Goal: Task Accomplishment & Management: Manage account settings

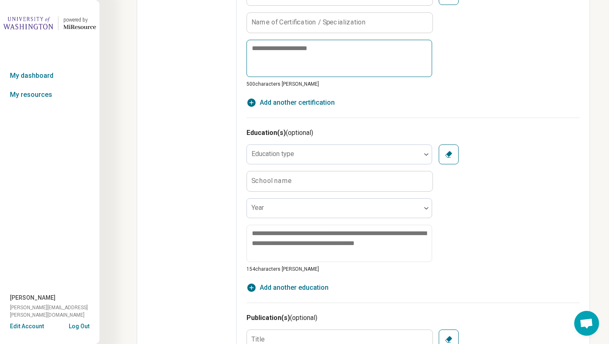
scroll to position [561, 0]
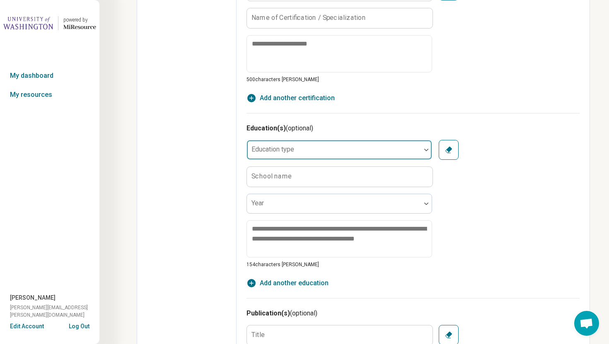
click at [381, 146] on div at bounding box center [334, 150] width 174 height 18
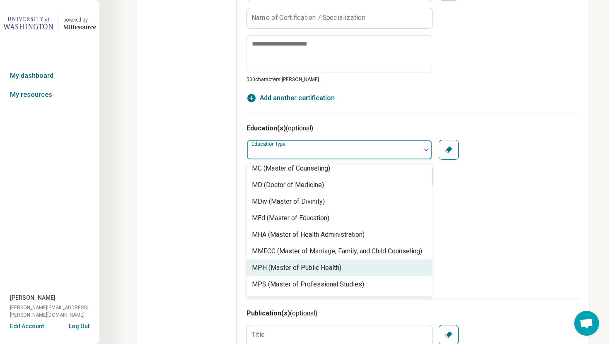
scroll to position [219, 0]
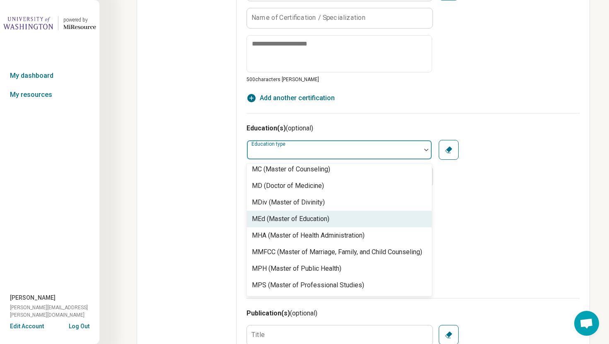
click at [303, 222] on div "MEd (Master of Education)" at bounding box center [290, 219] width 77 height 10
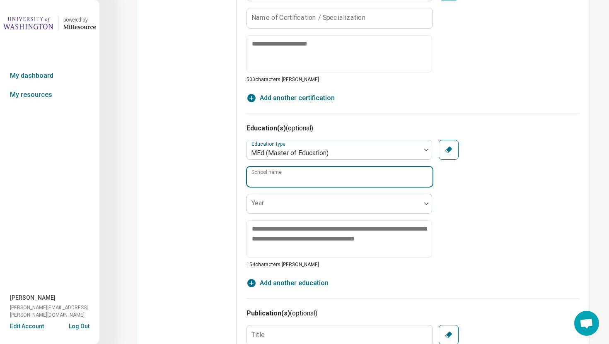
click at [312, 180] on input "School name" at bounding box center [339, 177] width 185 height 20
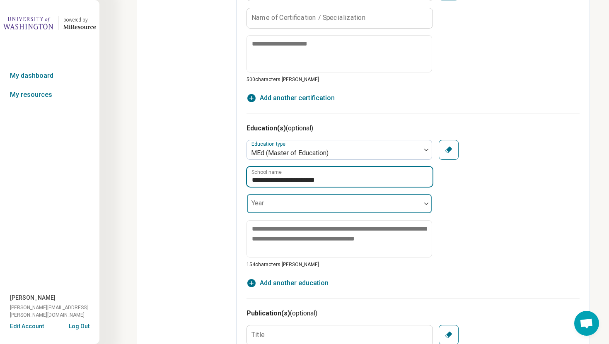
type input "**********"
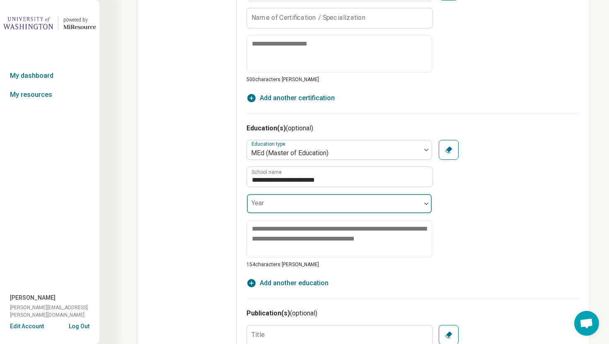
click at [310, 206] on div at bounding box center [333, 207] width 167 height 12
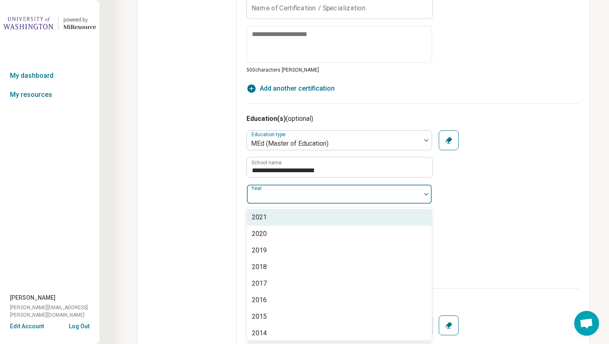
scroll to position [69, 0]
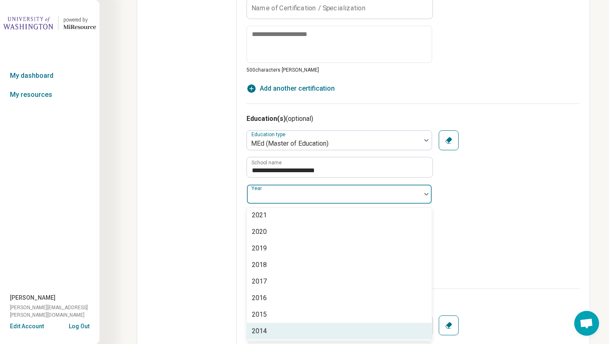
click at [267, 330] on div "2014" at bounding box center [339, 331] width 185 height 17
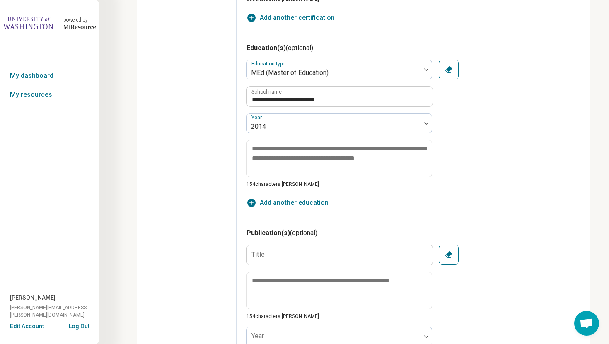
scroll to position [650, 0]
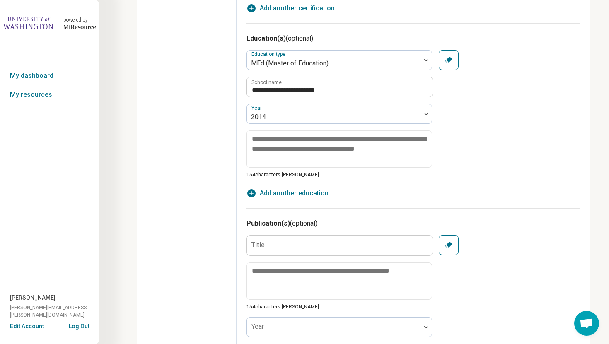
click at [320, 190] on span "Add another education" at bounding box center [294, 193] width 69 height 10
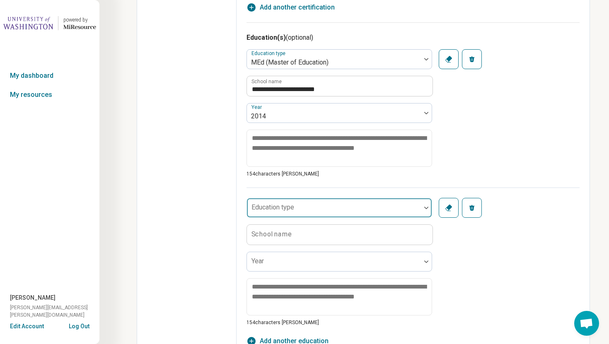
click at [301, 211] on div at bounding box center [333, 211] width 167 height 12
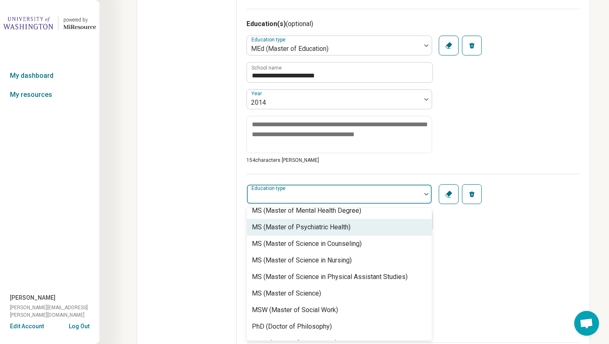
scroll to position [394, 0]
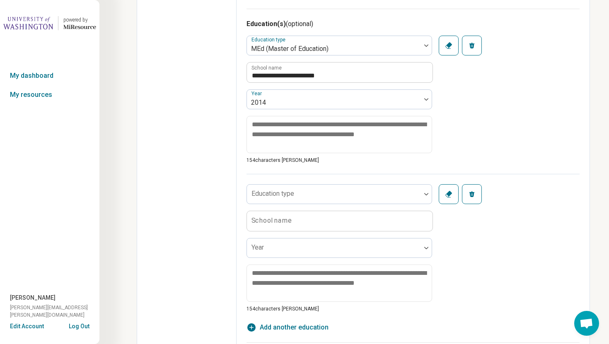
click at [477, 195] on button "Remove" at bounding box center [472, 194] width 20 height 20
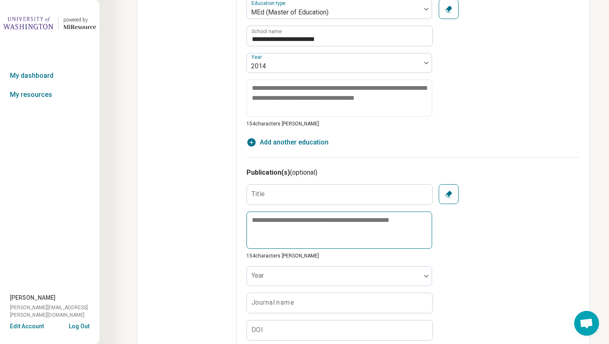
scroll to position [610, 0]
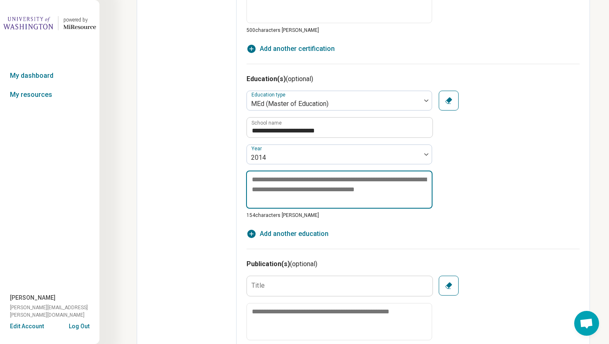
click at [305, 188] on textarea at bounding box center [339, 190] width 186 height 38
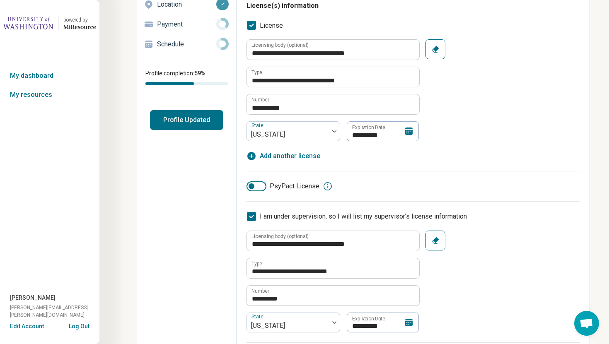
scroll to position [0, 0]
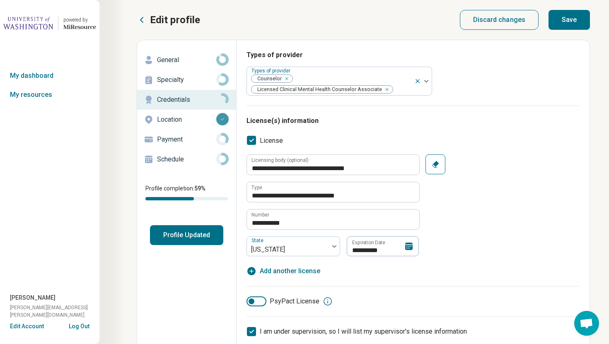
click at [570, 21] on button "Save" at bounding box center [568, 20] width 41 height 20
type textarea "*"
click at [221, 120] on icon at bounding box center [222, 119] width 3 height 2
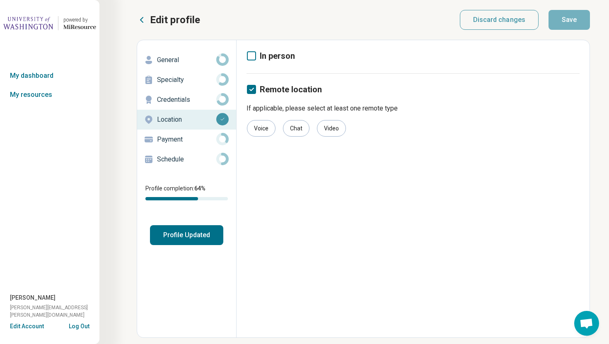
click at [188, 137] on p "Payment" at bounding box center [186, 140] width 59 height 10
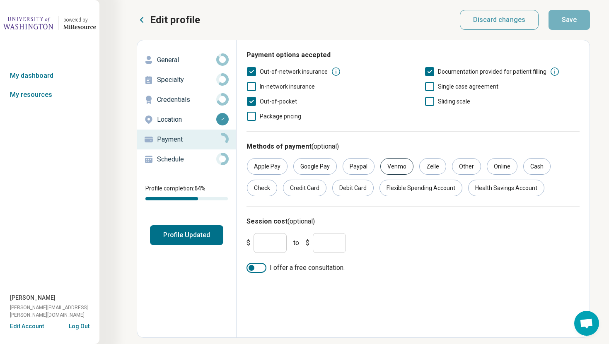
click at [395, 170] on div "Venmo" at bounding box center [396, 166] width 33 height 17
click at [403, 164] on div "Venmo" at bounding box center [396, 166] width 33 height 17
click at [399, 166] on div "Venmo" at bounding box center [396, 166] width 33 height 17
click at [504, 171] on div "Online" at bounding box center [501, 166] width 31 height 17
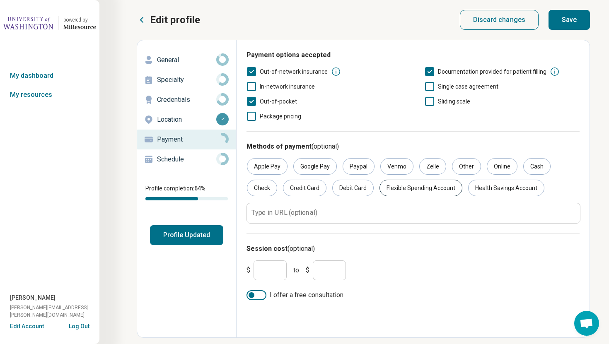
click at [408, 188] on div "Flexible Spending Account" at bounding box center [420, 188] width 83 height 17
click at [476, 187] on div "Health Savings Account" at bounding box center [506, 188] width 76 height 17
click at [361, 166] on div "Paypal" at bounding box center [358, 166] width 32 height 17
click at [312, 192] on div "Credit Card" at bounding box center [304, 188] width 43 height 17
click at [349, 192] on div "Debit Card" at bounding box center [352, 188] width 41 height 17
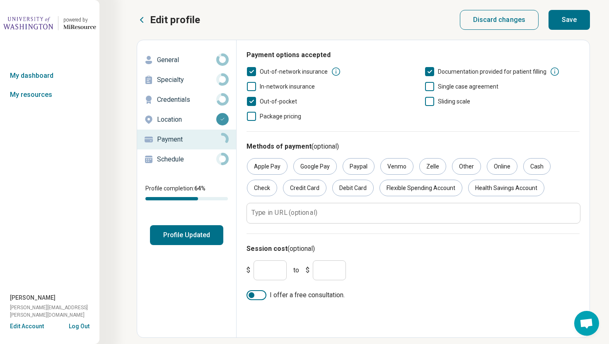
click at [273, 271] on input "*" at bounding box center [269, 270] width 33 height 20
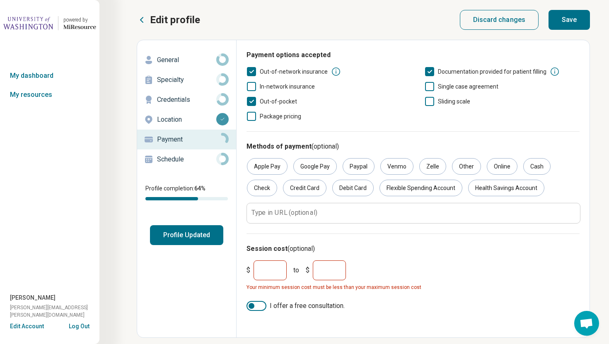
type input "***"
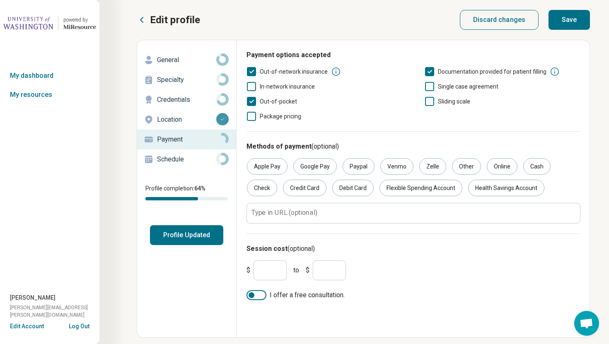
type input "***"
click at [264, 296] on div at bounding box center [256, 295] width 20 height 10
click at [573, 24] on button "Save" at bounding box center [568, 20] width 41 height 20
click at [162, 161] on p "Schedule" at bounding box center [186, 159] width 59 height 10
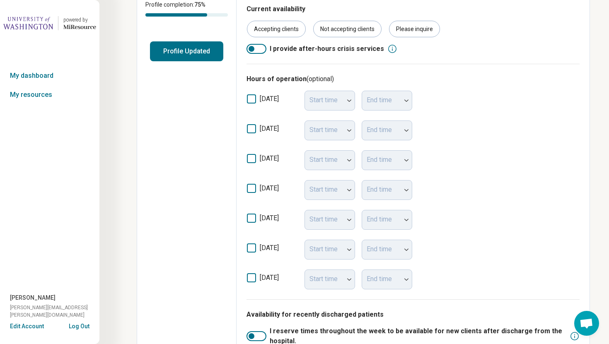
scroll to position [187, 0]
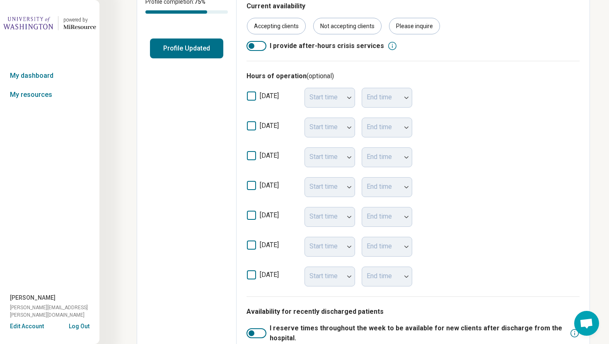
click at [252, 126] on icon at bounding box center [251, 125] width 9 height 9
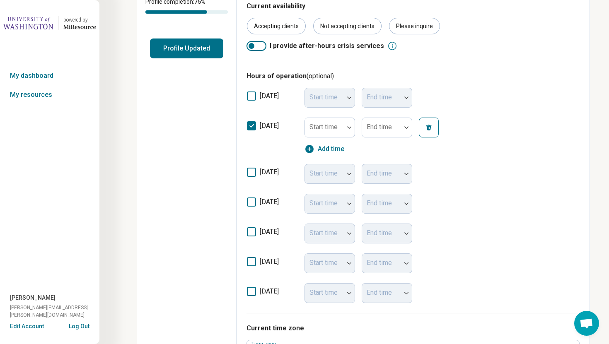
click at [251, 171] on icon at bounding box center [251, 172] width 9 height 9
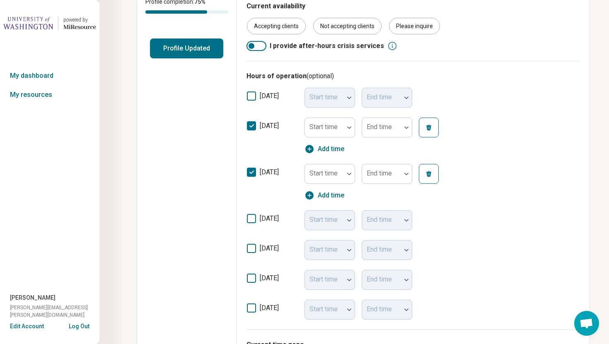
click at [254, 220] on icon at bounding box center [251, 218] width 9 height 9
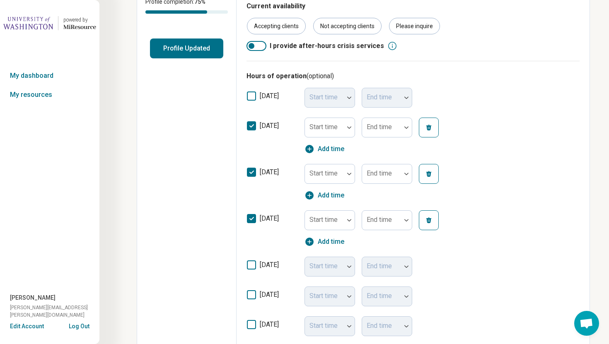
click at [335, 147] on span "Add time" at bounding box center [331, 149] width 26 height 10
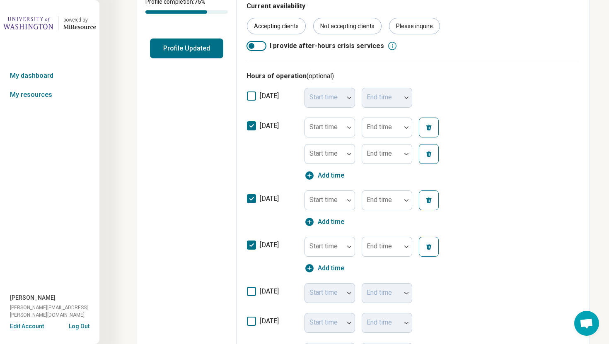
click at [429, 156] on icon "button" at bounding box center [428, 154] width 5 height 6
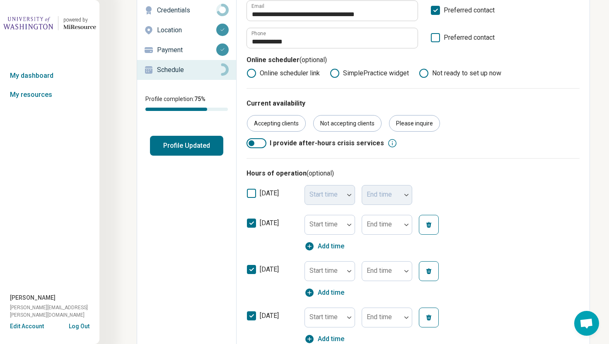
scroll to position [92, 0]
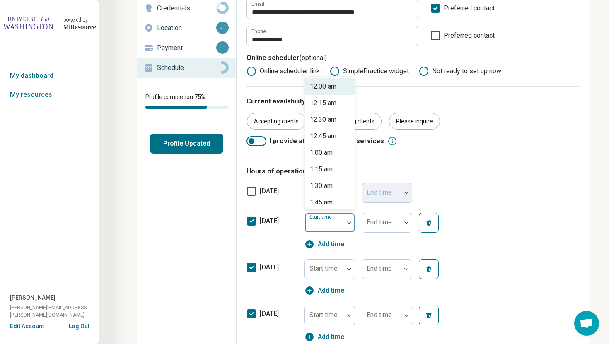
click at [349, 224] on div at bounding box center [349, 222] width 11 height 19
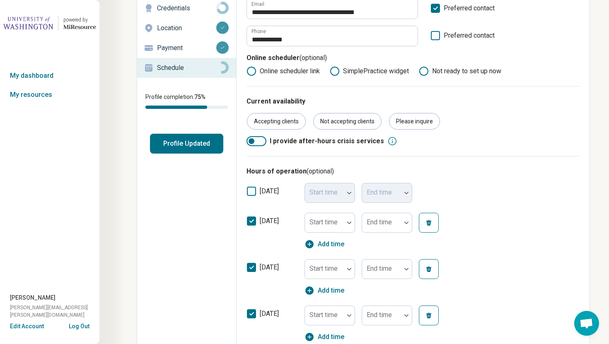
click at [253, 222] on icon at bounding box center [251, 221] width 9 height 9
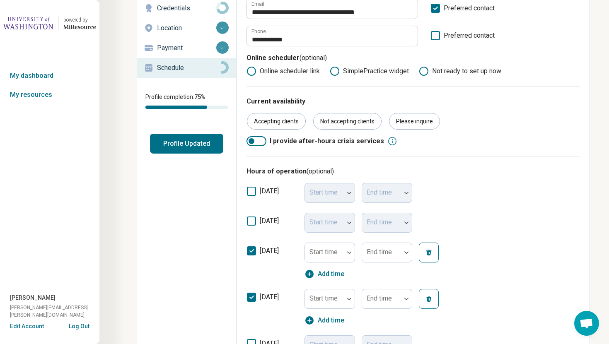
click at [253, 255] on icon at bounding box center [251, 250] width 9 height 9
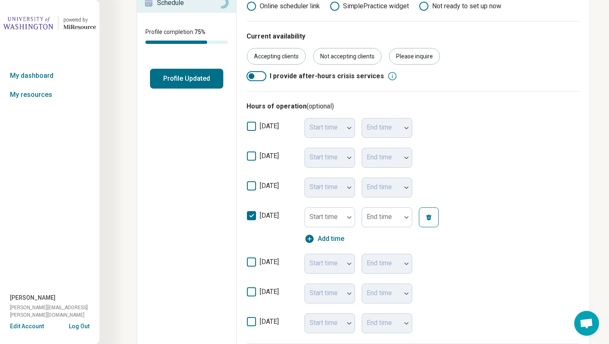
click at [252, 214] on icon at bounding box center [251, 215] width 9 height 9
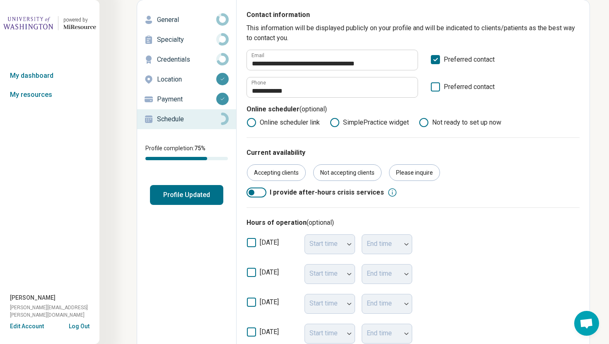
scroll to position [0, 0]
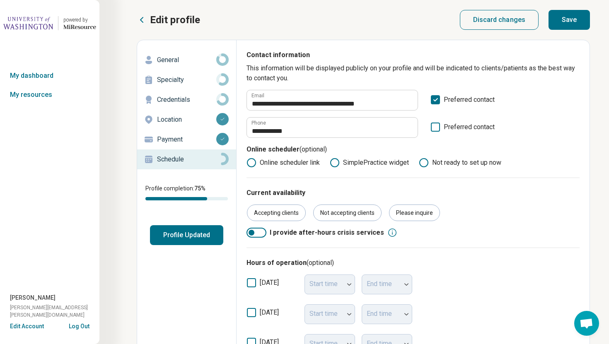
click at [199, 231] on button "Profile Updated" at bounding box center [186, 235] width 73 height 20
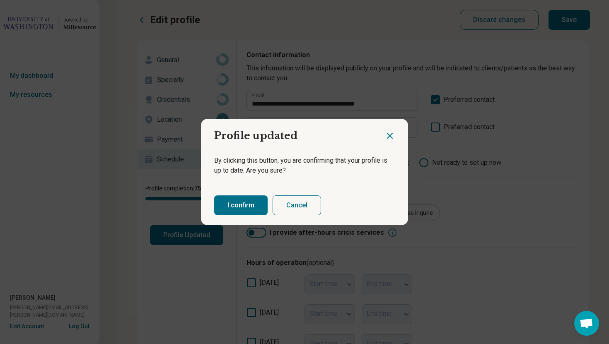
click at [232, 211] on button "I confirm" at bounding box center [240, 205] width 53 height 20
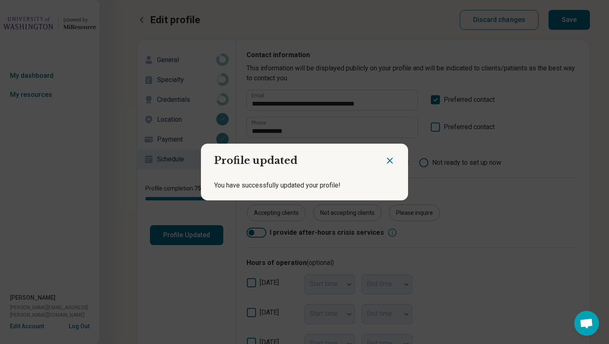
click at [386, 163] on icon "Close dialog" at bounding box center [390, 161] width 10 height 10
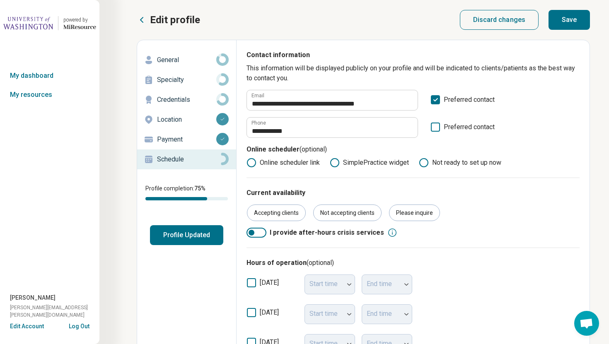
click at [153, 21] on p "Edit profile" at bounding box center [175, 19] width 50 height 13
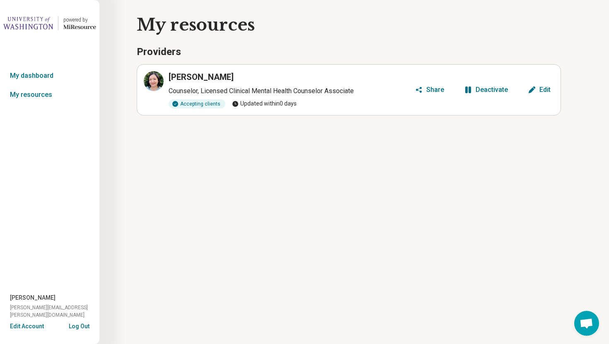
click at [536, 91] on button "Edit" at bounding box center [538, 89] width 29 height 13
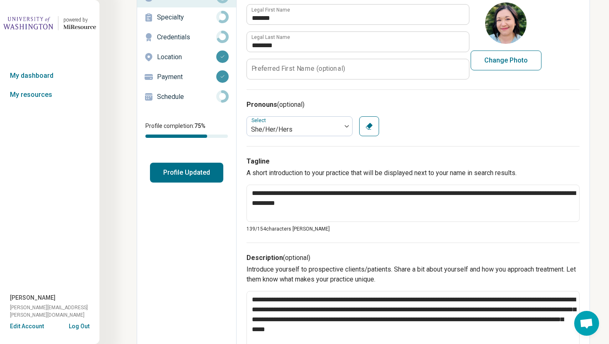
type textarea "*"
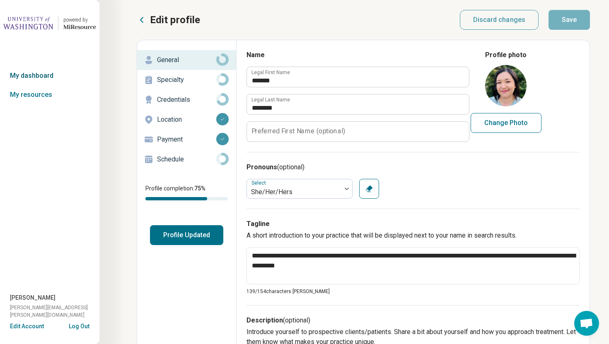
click at [43, 75] on link "My dashboard" at bounding box center [49, 75] width 99 height 19
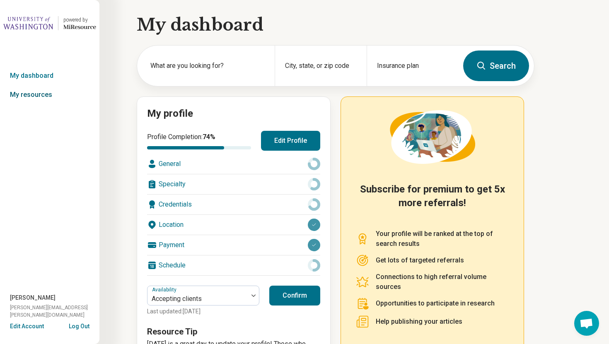
click at [31, 100] on link "My resources" at bounding box center [49, 94] width 99 height 19
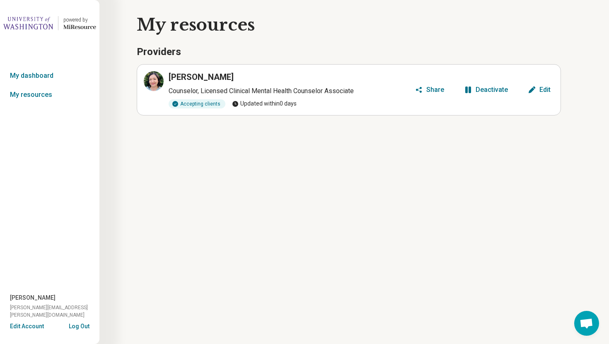
click at [37, 26] on img at bounding box center [28, 23] width 50 height 20
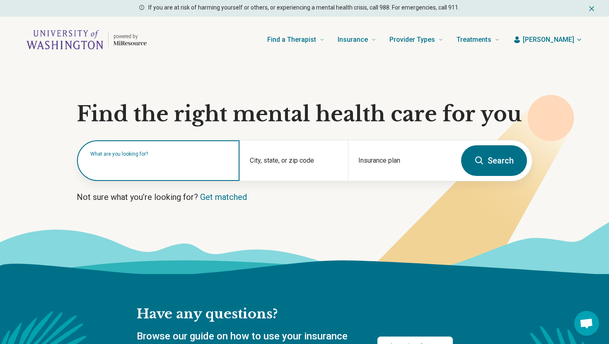
click at [177, 166] on input "text" at bounding box center [159, 165] width 139 height 10
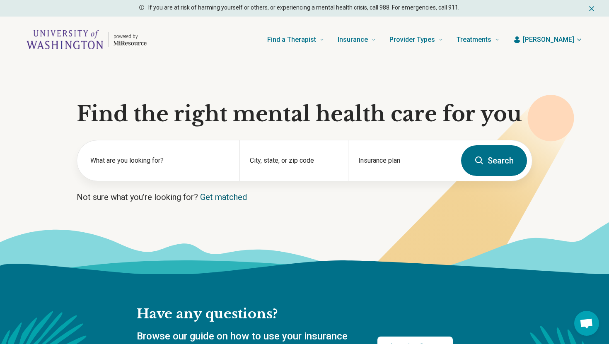
click at [226, 199] on link "Get matched" at bounding box center [223, 197] width 47 height 10
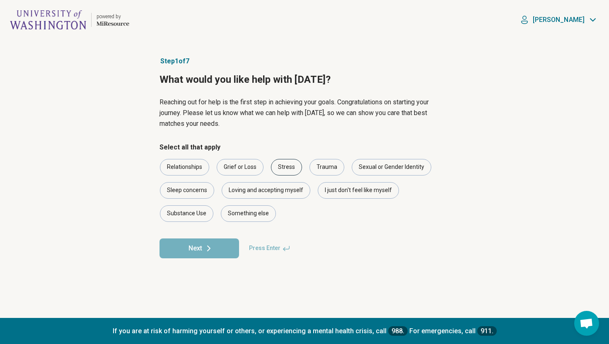
click at [296, 167] on div "Stress" at bounding box center [286, 167] width 31 height 17
click at [279, 192] on div "Loving and accepting myself" at bounding box center [266, 190] width 89 height 17
click at [212, 250] on icon at bounding box center [209, 248] width 10 height 10
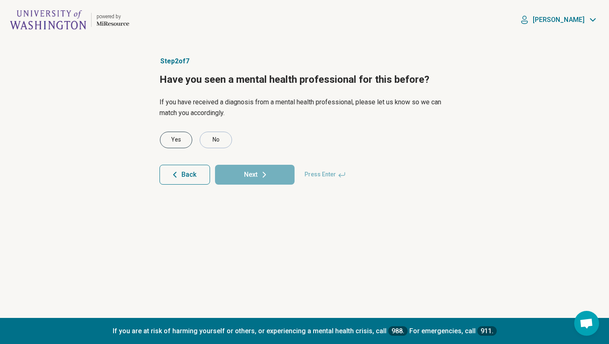
click at [172, 136] on div "Yes" at bounding box center [176, 140] width 32 height 17
click at [281, 185] on article "Step 2 of 7 Have you seen a mental health professional for this before? If you …" at bounding box center [304, 179] width 316 height 278
click at [259, 168] on button "Next" at bounding box center [254, 175] width 79 height 20
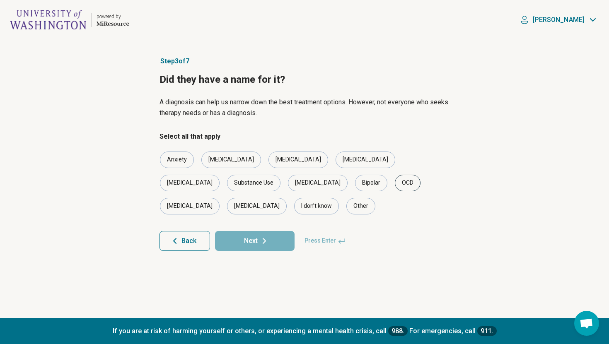
click at [395, 187] on div "OCD" at bounding box center [408, 183] width 26 height 17
click at [185, 161] on div "Anxiety" at bounding box center [177, 160] width 34 height 17
click at [216, 160] on div "[MEDICAL_DATA]" at bounding box center [231, 160] width 60 height 17
click at [273, 231] on button "Next" at bounding box center [254, 241] width 79 height 20
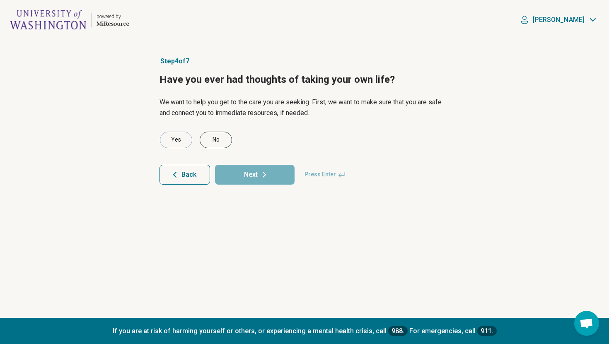
click at [214, 141] on div "No" at bounding box center [216, 140] width 32 height 17
click at [262, 171] on icon at bounding box center [264, 175] width 10 height 10
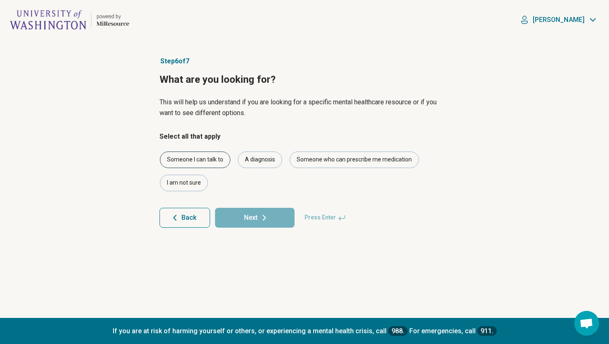
click at [220, 157] on div "Someone I can talk to" at bounding box center [195, 160] width 70 height 17
click at [264, 224] on button "Next" at bounding box center [254, 218] width 79 height 20
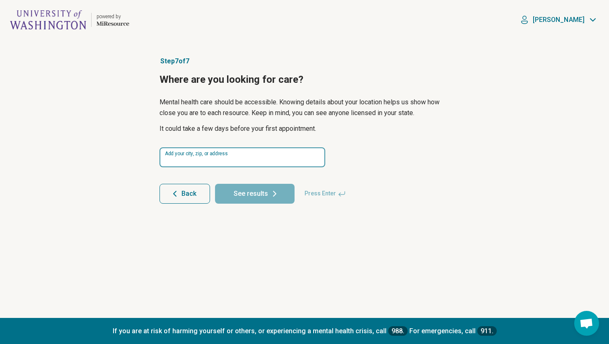
click at [240, 164] on input at bounding box center [242, 157] width 166 height 20
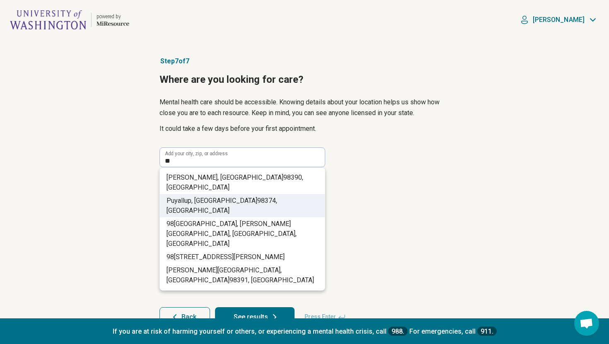
click at [238, 195] on li "Puyallup, [GEOGRAPHIC_DATA] 98 374, [GEOGRAPHIC_DATA]" at bounding box center [242, 205] width 165 height 23
type input "**********"
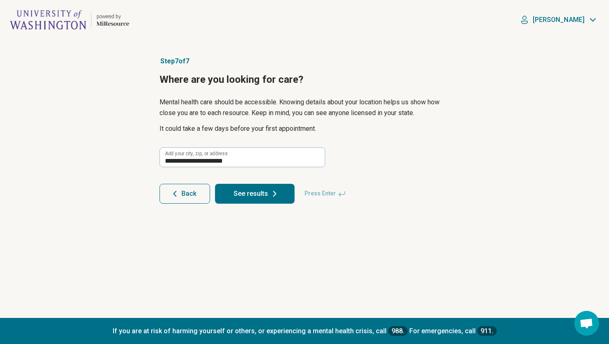
click at [261, 198] on button "See results" at bounding box center [254, 194] width 79 height 20
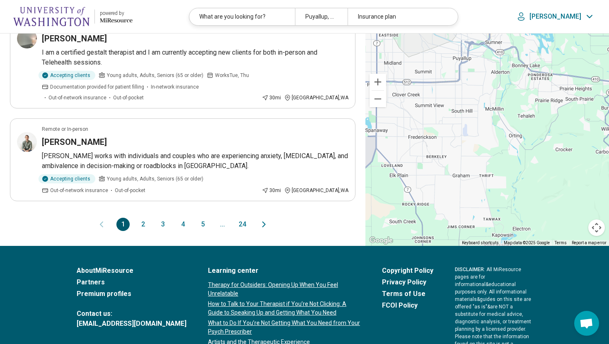
scroll to position [831, 0]
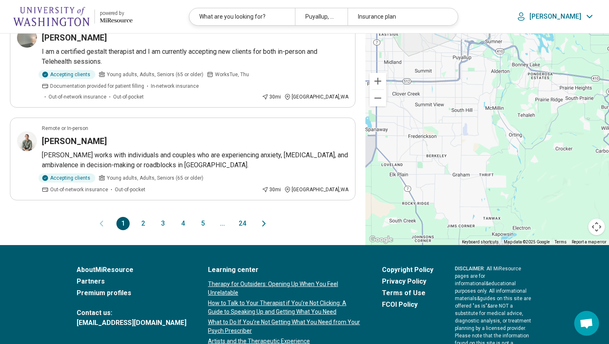
click at [144, 217] on button "2" at bounding box center [142, 223] width 13 height 13
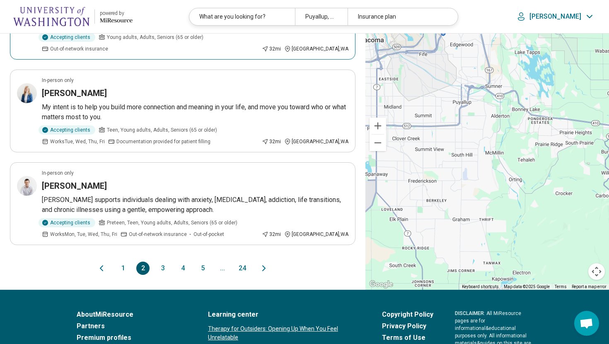
scroll to position [900, 0]
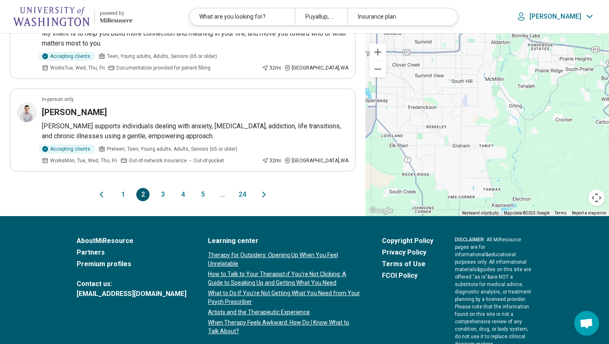
click at [163, 188] on button "3" at bounding box center [162, 194] width 13 height 13
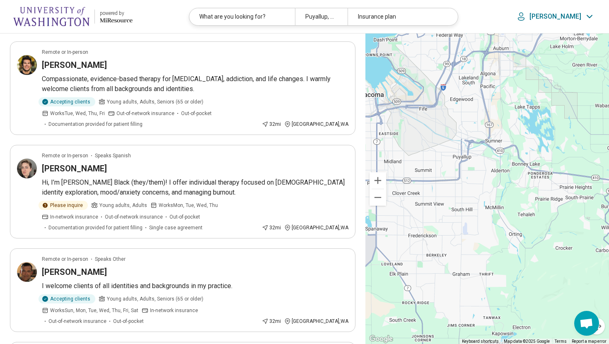
scroll to position [0, 0]
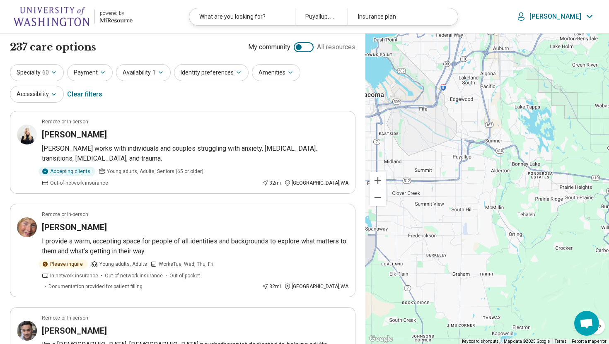
click at [574, 19] on p "[PERSON_NAME]" at bounding box center [555, 16] width 52 height 8
click at [559, 45] on link "My Dashboard" at bounding box center [566, 42] width 58 height 22
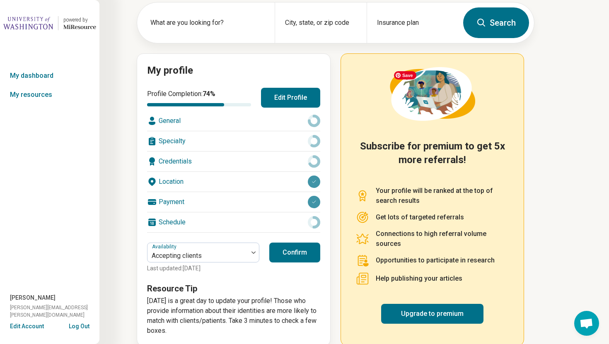
scroll to position [56, 0]
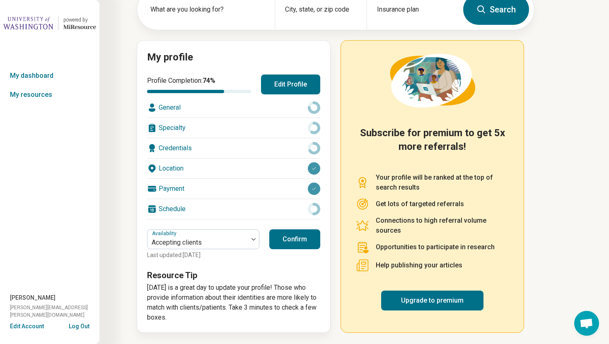
click at [238, 109] on div "General" at bounding box center [233, 108] width 173 height 20
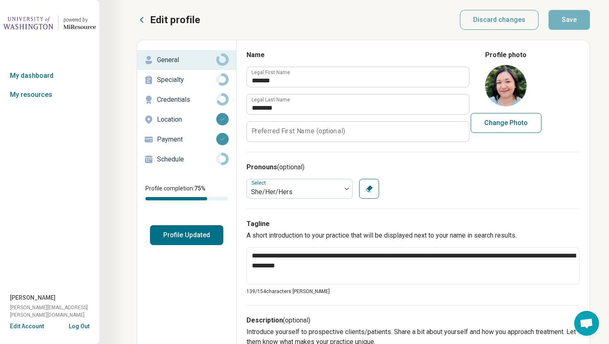
type textarea "*"
